Goal: Check status

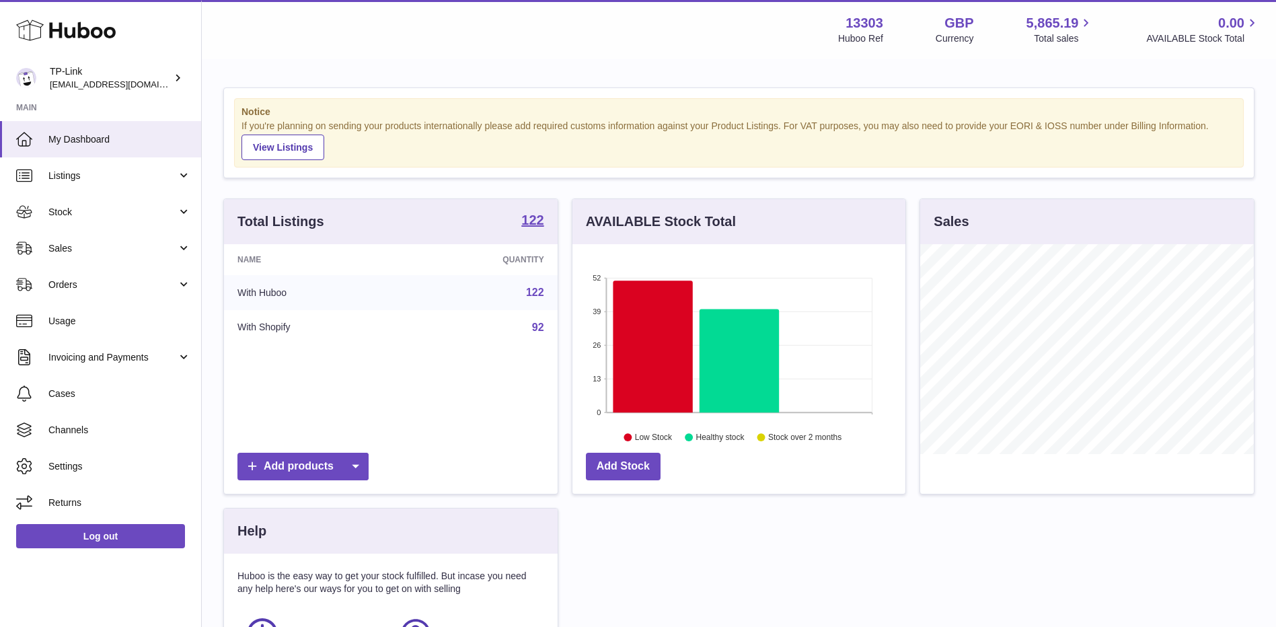
scroll to position [210, 333]
click at [681, 37] on div "Menu Huboo 13303 Huboo Ref GBP Currency 5,865.19 Total sales 0.00 AVAILABLE Sto…" at bounding box center [739, 29] width 1042 height 31
click at [104, 240] on link "Sales" at bounding box center [100, 248] width 201 height 36
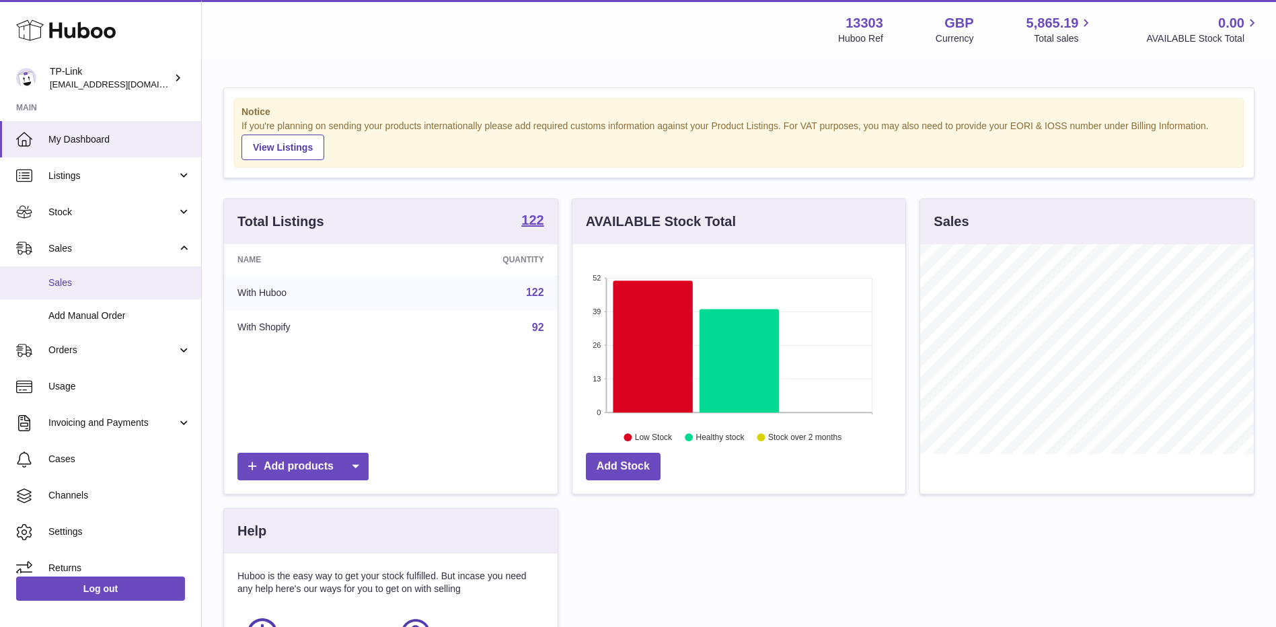
click at [93, 269] on link "Sales" at bounding box center [100, 282] width 201 height 33
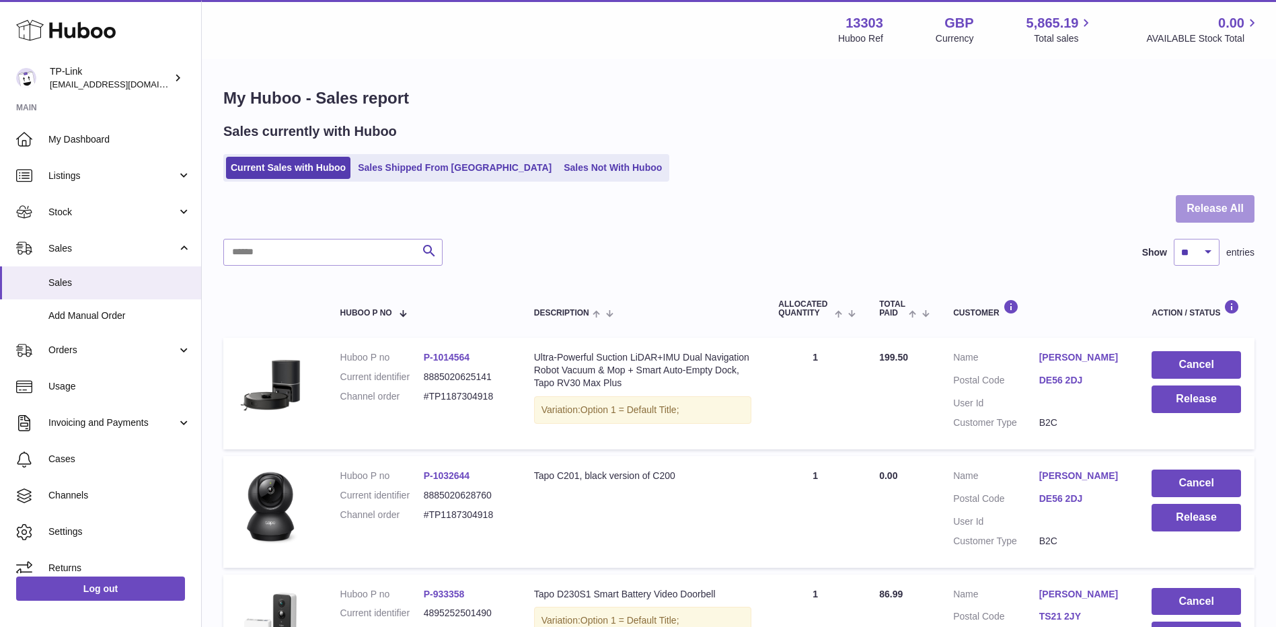
click at [1191, 202] on button "Release All" at bounding box center [1215, 209] width 79 height 28
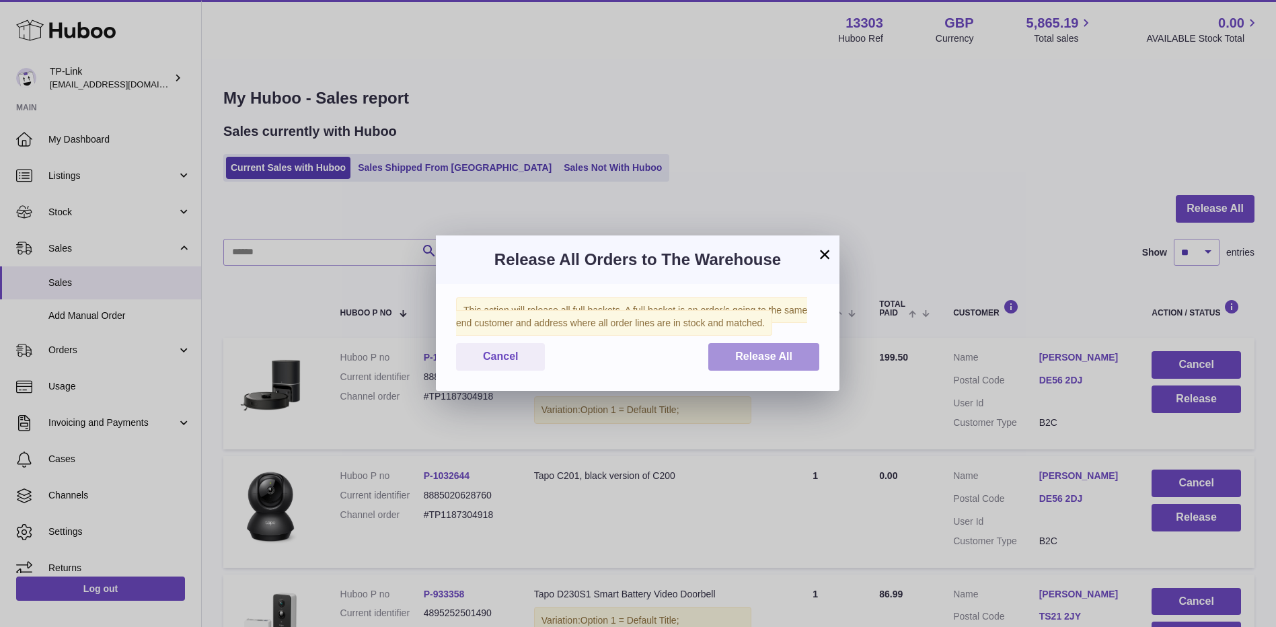
click at [783, 356] on span "Release All" at bounding box center [763, 355] width 57 height 11
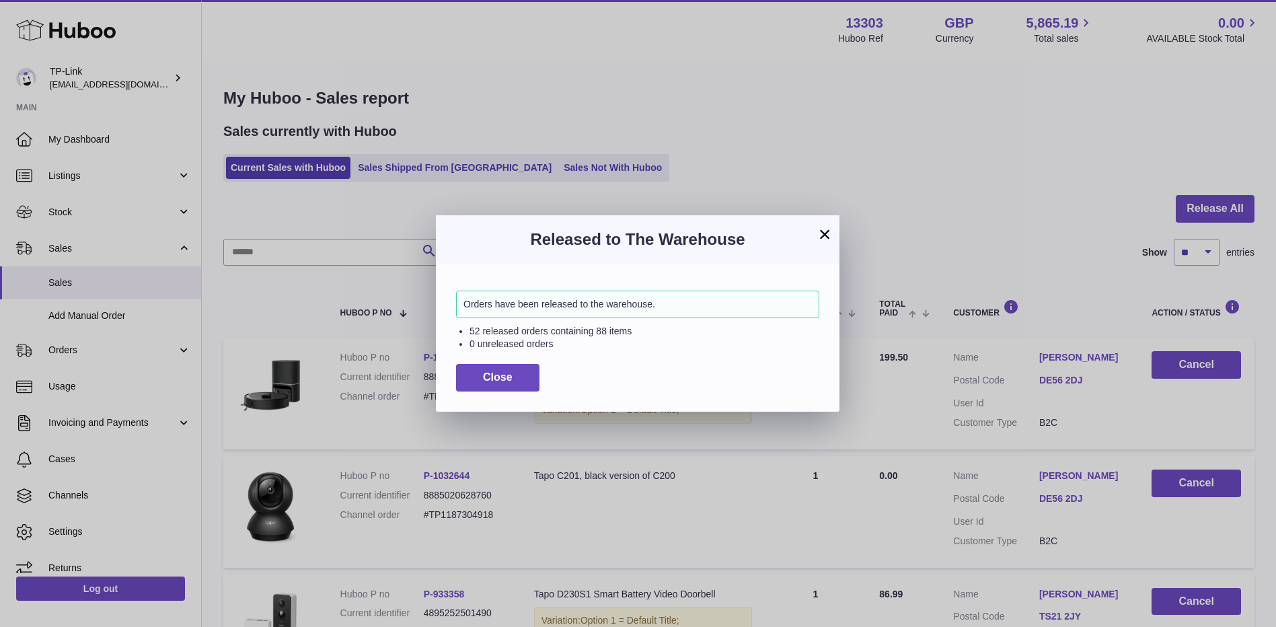
click at [824, 232] on button "×" at bounding box center [824, 234] width 16 height 16
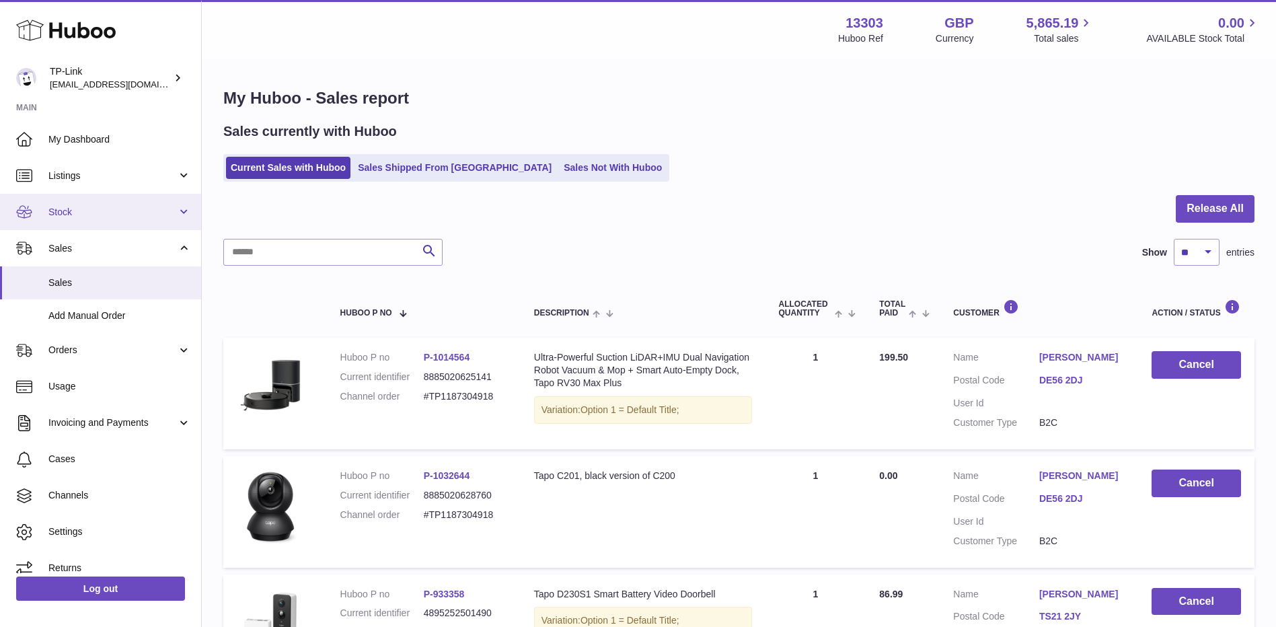
click at [101, 210] on span "Stock" at bounding box center [112, 212] width 128 height 13
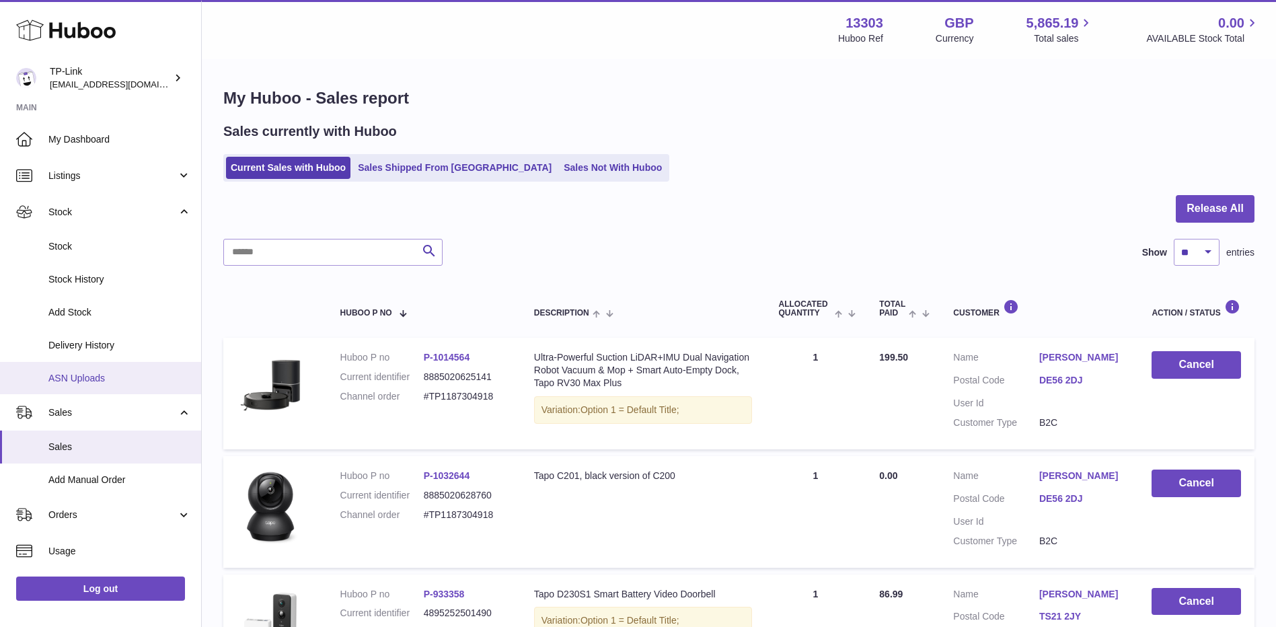
click at [116, 375] on span "ASN Uploads" at bounding box center [119, 378] width 143 height 13
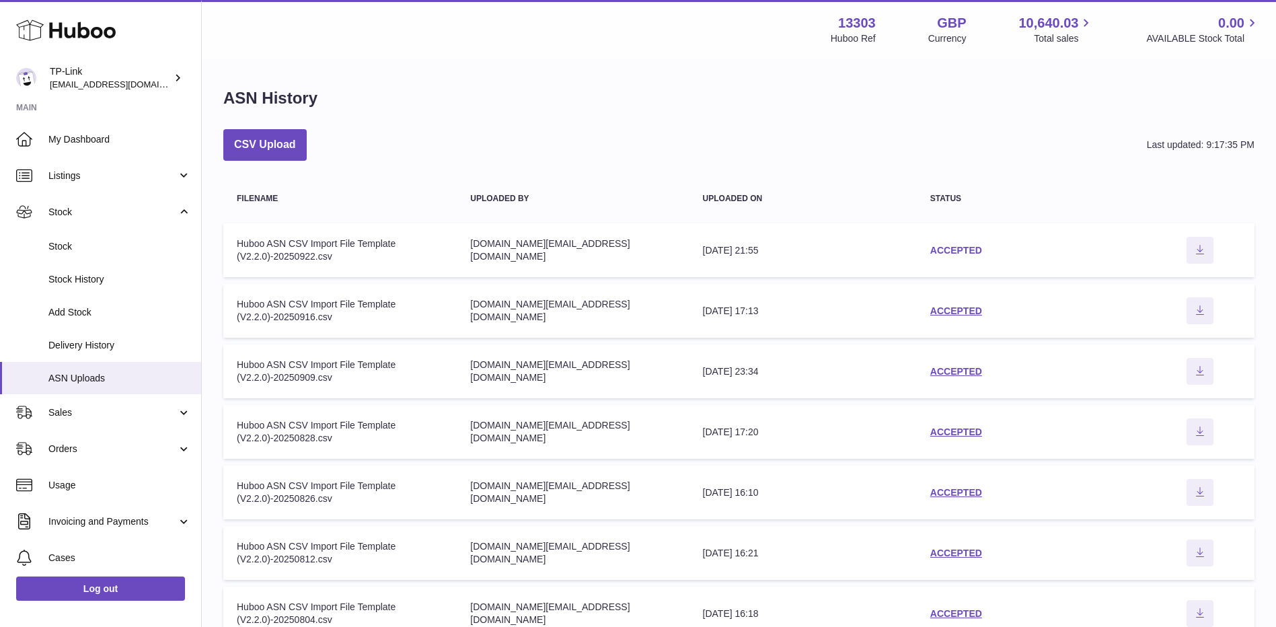
click at [950, 249] on link "ACCEPTED" at bounding box center [956, 250] width 52 height 11
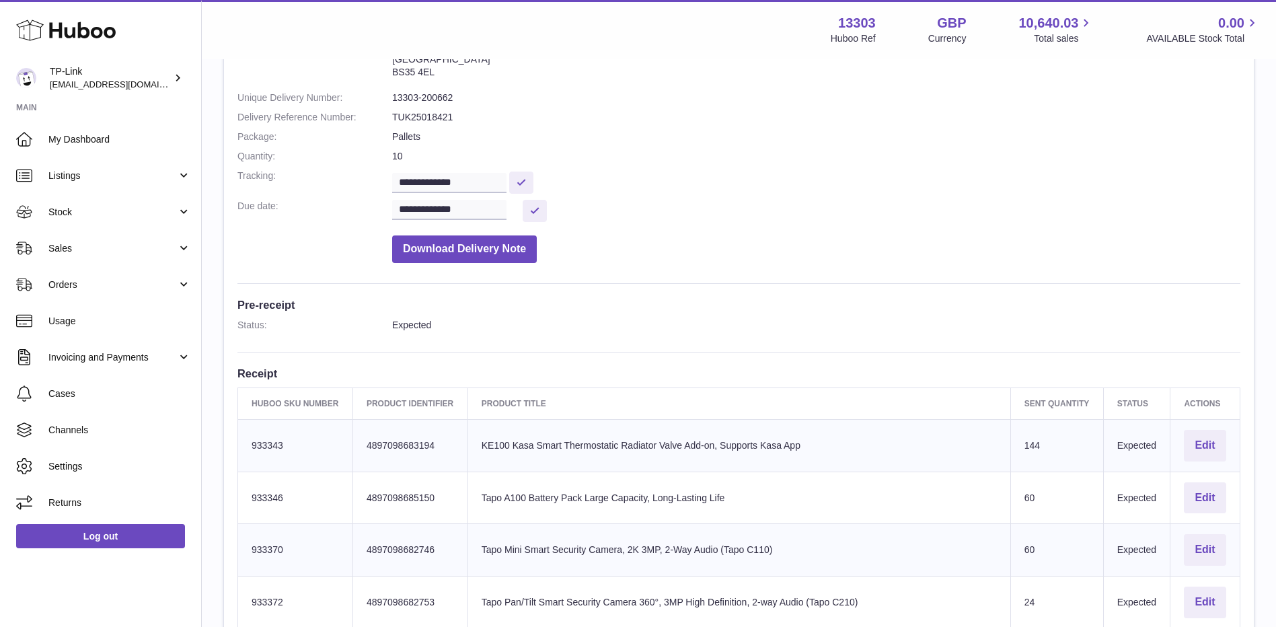
scroll to position [269, 0]
